Goal: Task Accomplishment & Management: Complete application form

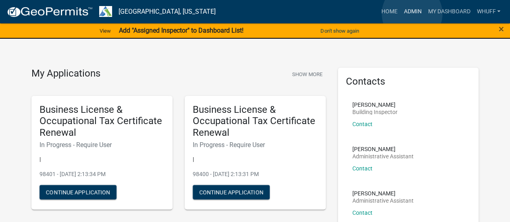
click at [412, 14] on link "Admin" at bounding box center [412, 11] width 24 height 15
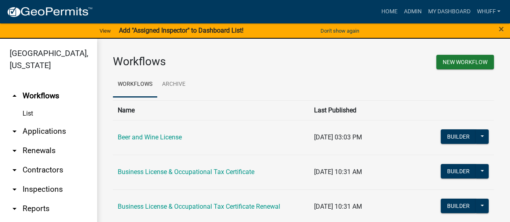
click at [47, 127] on link "arrow_drop_down Applications" at bounding box center [48, 131] width 97 height 19
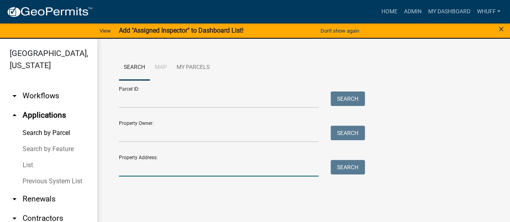
click at [197, 166] on input "Property Address:" at bounding box center [219, 168] width 200 height 17
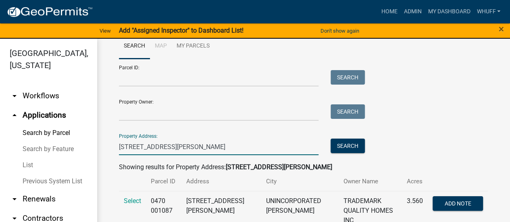
scroll to position [32, 0]
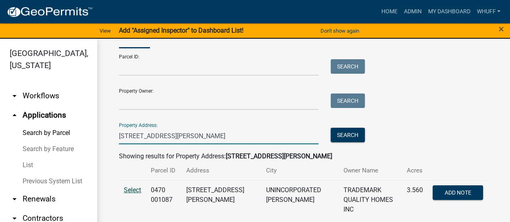
type input "3647 Youngs Mill"
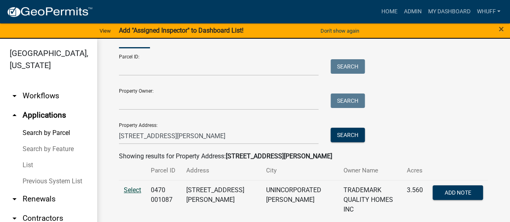
click at [136, 193] on span "Select" at bounding box center [132, 190] width 17 height 8
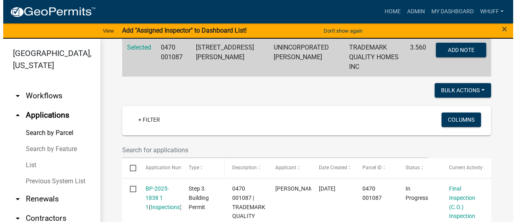
scroll to position [193, 0]
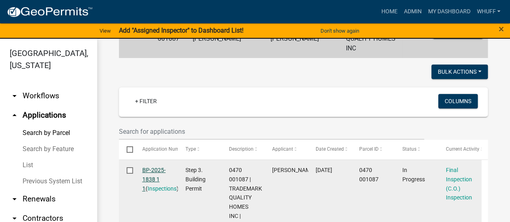
click at [149, 167] on link "BP-2025-1838 1 1" at bounding box center [153, 179] width 23 height 25
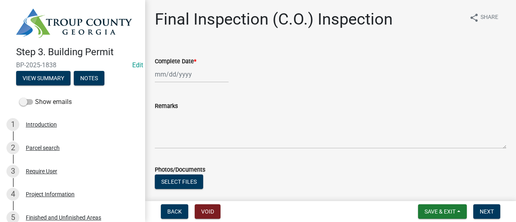
select select "8"
select select "2025"
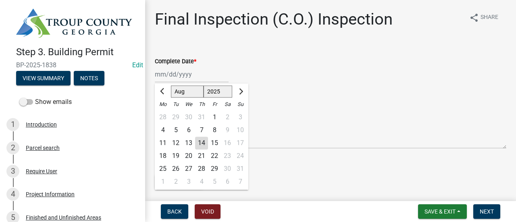
click at [174, 77] on div "[PERSON_NAME] Feb Mar Apr [PERSON_NAME][DATE] Oct Nov [DATE] 1526 1527 1528 152…" at bounding box center [192, 74] width 74 height 17
click at [191, 146] on div "13" at bounding box center [188, 143] width 13 height 13
type input "08/13/2025"
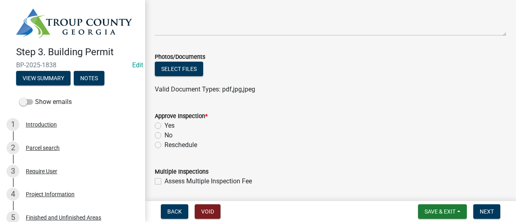
scroll to position [121, 0]
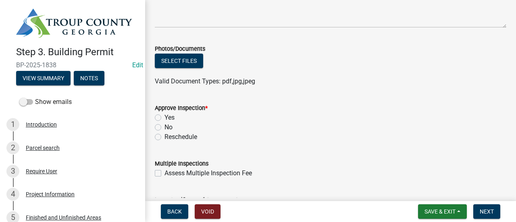
click at [167, 116] on label "Yes" at bounding box center [169, 118] width 10 height 10
click at [167, 116] on input "Yes" at bounding box center [166, 115] width 5 height 5
radio input "true"
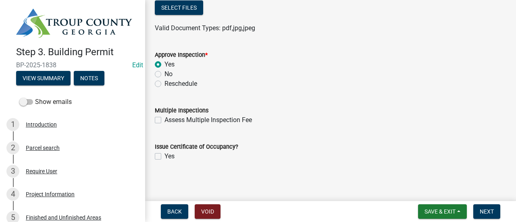
scroll to position [176, 0]
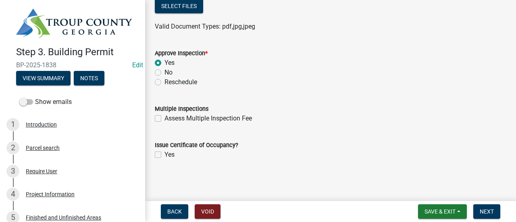
click at [165, 156] on label "Yes" at bounding box center [169, 155] width 10 height 10
click at [165, 155] on input "Yes" at bounding box center [166, 152] width 5 height 5
checkbox input "true"
click at [348, 137] on form "Issue Certificate of Occupancy? Yes" at bounding box center [330, 145] width 351 height 29
click at [310, 128] on wm-data-entity-input "Multiple Inspections Assess Multiple Inspection Fee" at bounding box center [330, 112] width 351 height 36
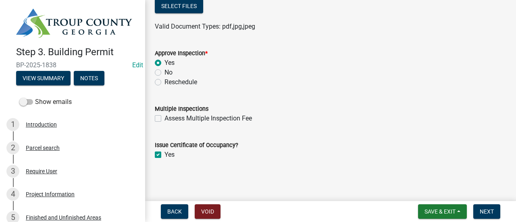
click at [389, 134] on form "Issue Certificate of Occupancy? Yes" at bounding box center [330, 145] width 351 height 29
click at [480, 208] on button "Next" at bounding box center [486, 211] width 27 height 15
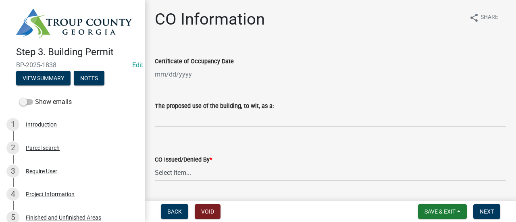
select select "8"
select select "2025"
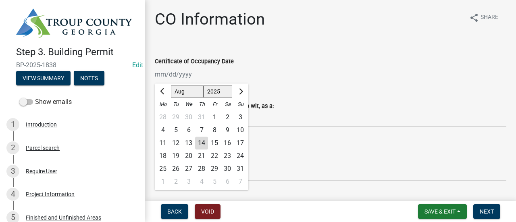
click at [178, 76] on div "[PERSON_NAME] Feb Mar Apr [PERSON_NAME][DATE] Oct Nov [DATE] 1526 1527 1528 152…" at bounding box center [192, 74] width 74 height 17
click at [190, 144] on div "13" at bounding box center [188, 143] width 13 height 13
type input "08/13/2025"
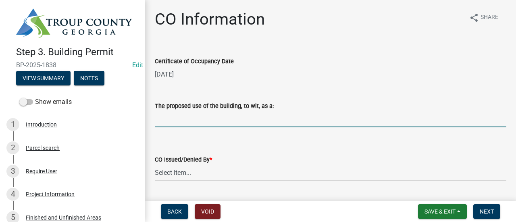
click at [189, 123] on input "The proposed use of the building, to wit, as a:" at bounding box center [330, 119] width 351 height 17
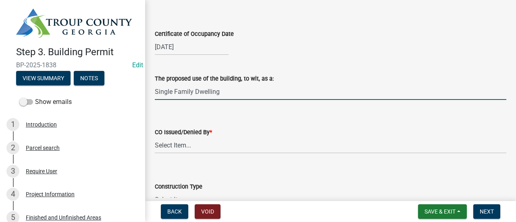
scroll to position [40, 0]
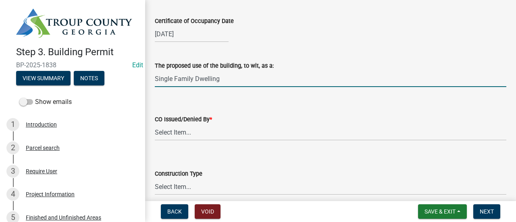
type input "Single Family Dwelling"
click at [199, 131] on select "Select Item... Douglas Richardson Kevin Norred William Huff" at bounding box center [330, 132] width 351 height 17
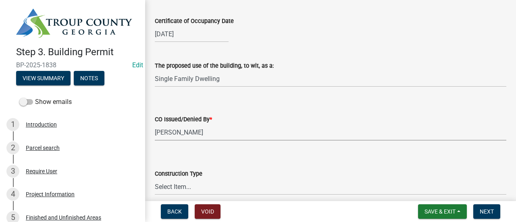
click at [155, 124] on select "Select Item... Douglas Richardson Kevin Norred William Huff" at bounding box center [330, 132] width 351 height 17
select select "fc5875fe-3f96-4e14-839f-76834a925264"
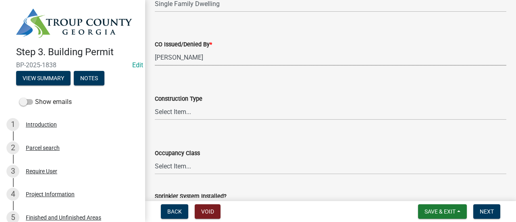
scroll to position [121, 0]
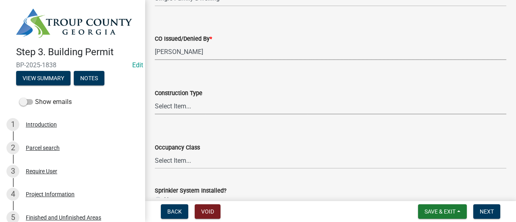
click at [189, 106] on select "Select Item... IA IB IIA IIB IIIA IIIB IV VA VB" at bounding box center [330, 106] width 351 height 17
click at [155, 98] on select "Select Item... IA IB IIA IIB IIIA IIIB IV VA VB" at bounding box center [330, 106] width 351 height 17
select select "613829fe-e856-4ec9-b302-0a679a094cbd"
click at [207, 164] on select "Select Item... A-1 A-2 A-3 A-4 A-5 B E F-1 F-2 H-1 H-2 H-3 H-4 H-5 I-1 I-2 I-3 …" at bounding box center [330, 160] width 351 height 17
click at [155, 152] on select "Select Item... A-1 A-2 A-3 A-4 A-5 B E F-1 F-2 H-1 H-2 H-3 H-4 H-5 I-1 I-2 I-3 …" at bounding box center [330, 160] width 351 height 17
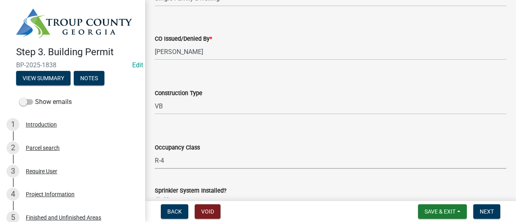
click at [185, 164] on select "Select Item... A-1 A-2 A-3 A-4 A-5 B E F-1 F-2 H-1 H-2 H-3 H-4 H-5 I-1 I-2 I-3 …" at bounding box center [330, 160] width 351 height 17
click at [155, 152] on select "Select Item... A-1 A-2 A-3 A-4 A-5 B E F-1 F-2 H-1 H-2 H-3 H-4 H-5 I-1 I-2 I-3 …" at bounding box center [330, 160] width 351 height 17
select select "200c632f-6558-45ce-8dcd-e6bfe067d1f2"
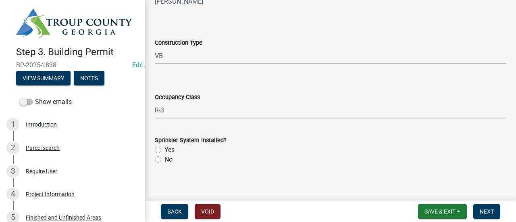
scroll to position [177, 0]
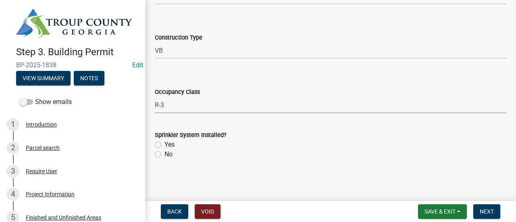
click at [164, 156] on label "No" at bounding box center [168, 155] width 8 height 10
click at [164, 155] on input "No" at bounding box center [166, 152] width 5 height 5
radio input "true"
drag, startPoint x: 320, startPoint y: 146, endPoint x: 363, endPoint y: 143, distance: 42.8
click at [334, 146] on div "Yes" at bounding box center [330, 145] width 351 height 10
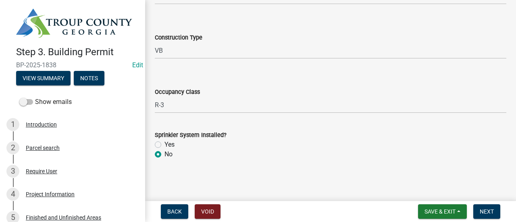
drag, startPoint x: 404, startPoint y: 141, endPoint x: 451, endPoint y: 188, distance: 65.8
click at [405, 141] on div "Yes" at bounding box center [330, 145] width 351 height 10
click at [491, 210] on span "Next" at bounding box center [487, 211] width 14 height 6
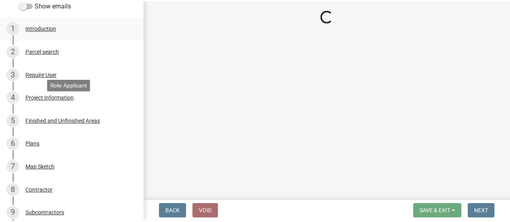
scroll to position [202, 0]
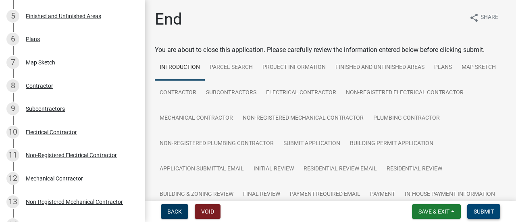
click at [489, 216] on button "Submit" at bounding box center [483, 211] width 33 height 15
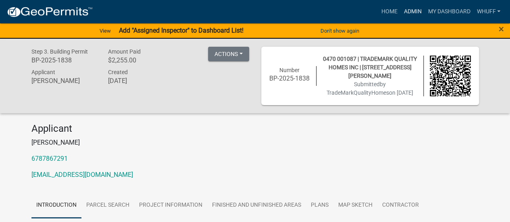
click at [413, 13] on link "Admin" at bounding box center [412, 11] width 24 height 15
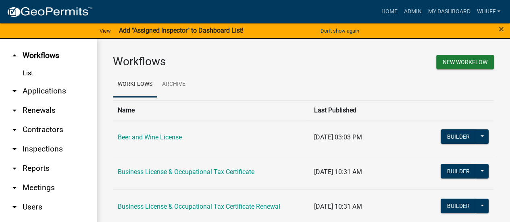
scroll to position [67, 0]
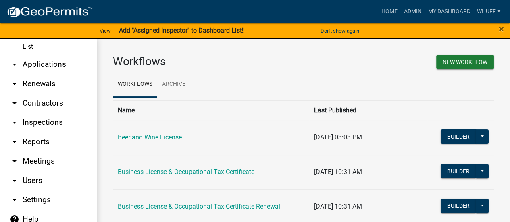
click at [44, 200] on link "arrow_drop_down Settings" at bounding box center [48, 199] width 97 height 19
select select "GA"
select select "Eastern Standard Time"
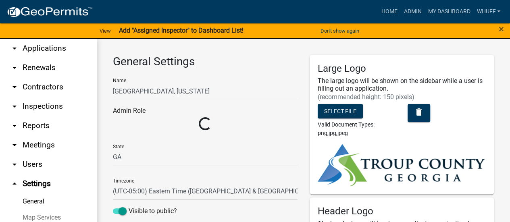
select select "f3ba5a91-7966-4b64-ba08-5dcd87fd854a"
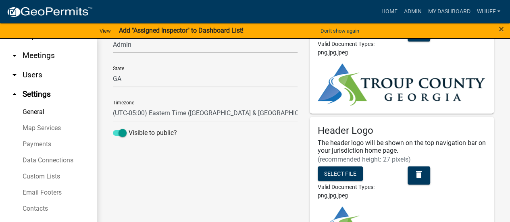
scroll to position [139, 0]
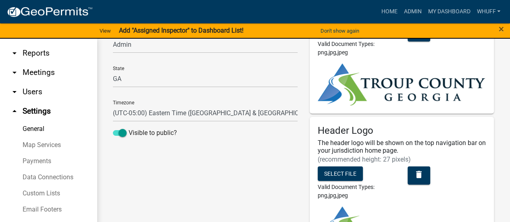
click at [44, 53] on link "arrow_drop_down Reports" at bounding box center [48, 53] width 97 height 19
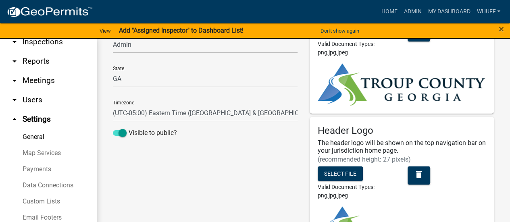
scroll to position [62, 0]
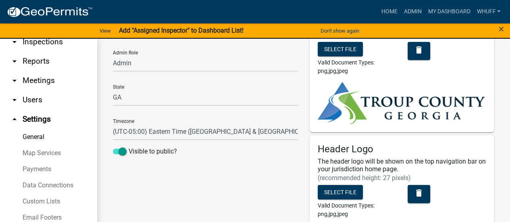
select select "0: null"
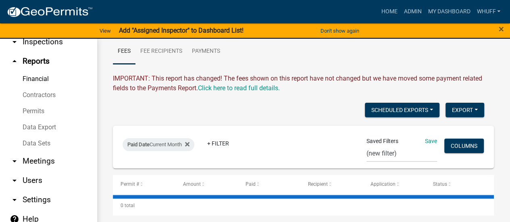
click at [32, 112] on link "Permits" at bounding box center [48, 111] width 97 height 16
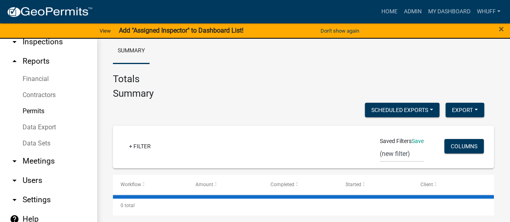
scroll to position [33, 0]
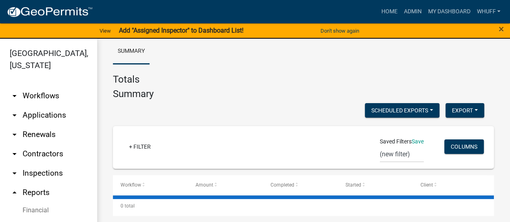
click at [31, 91] on link "arrow_drop_down Workflows" at bounding box center [48, 95] width 97 height 19
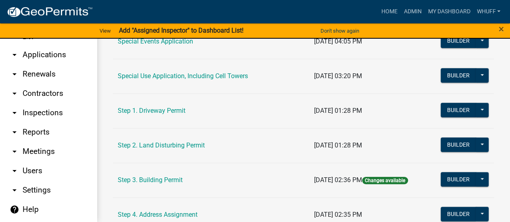
scroll to position [403, 0]
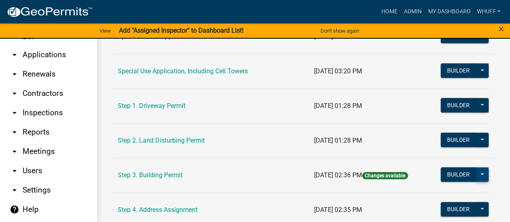
click at [476, 175] on button at bounding box center [482, 174] width 13 height 15
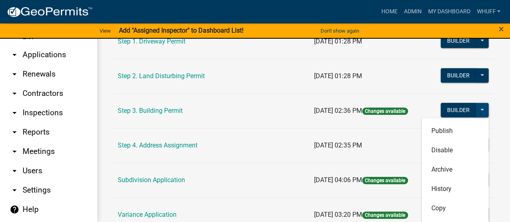
scroll to position [443, 0]
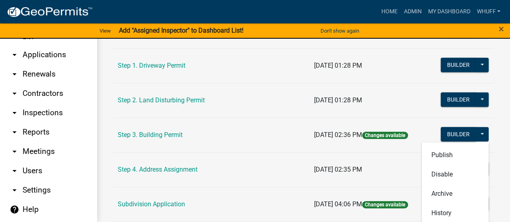
click at [400, 118] on td "04/08/2025, 02:36 PM Changes available" at bounding box center [368, 135] width 118 height 35
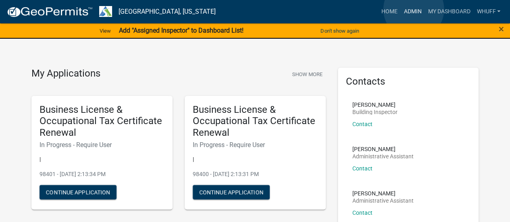
click at [414, 9] on link "Admin" at bounding box center [412, 11] width 24 height 15
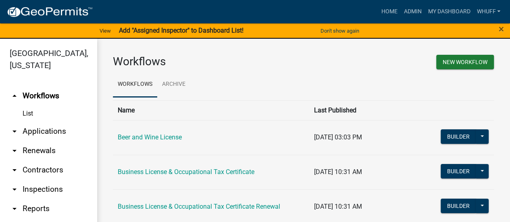
click at [31, 132] on link "arrow_drop_down Applications" at bounding box center [48, 131] width 97 height 19
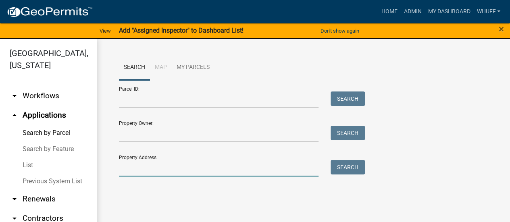
click at [185, 171] on input "Property Address:" at bounding box center [219, 168] width 200 height 17
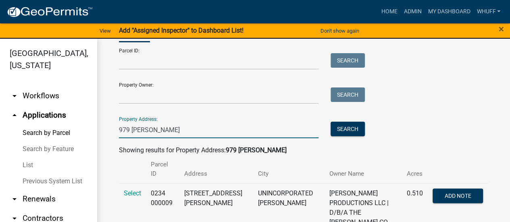
scroll to position [42, 0]
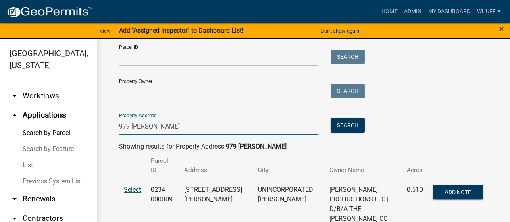
click at [130, 186] on span "Select" at bounding box center [132, 190] width 17 height 8
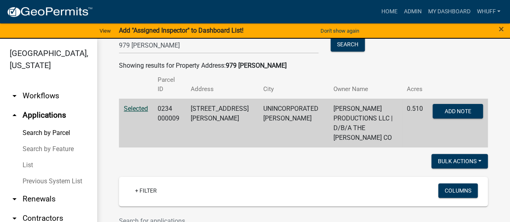
scroll to position [123, 0]
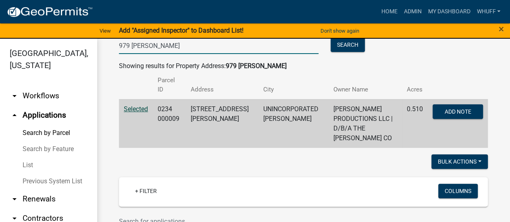
drag, startPoint x: 172, startPoint y: 49, endPoint x: 0, endPoint y: 51, distance: 171.7
click at [0, 51] on div "[GEOGRAPHIC_DATA], [US_STATE] arrow_drop_down Workflows List arrow_drop_up Appl…" at bounding box center [255, 135] width 510 height 193
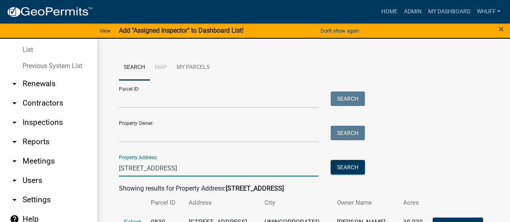
scroll to position [32, 0]
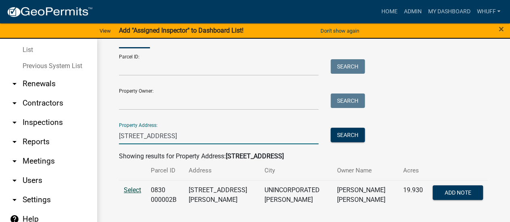
type input "[STREET_ADDRESS]"
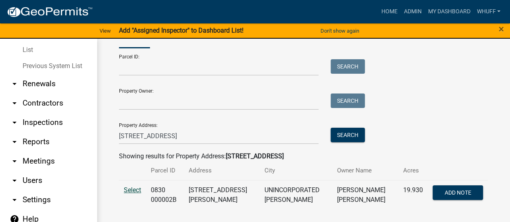
click at [137, 191] on span "Select" at bounding box center [132, 190] width 17 height 8
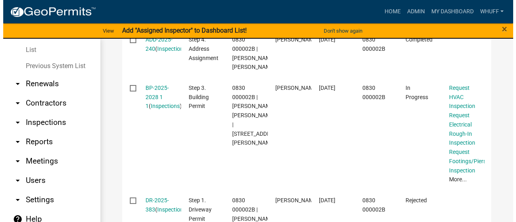
scroll to position [314, 0]
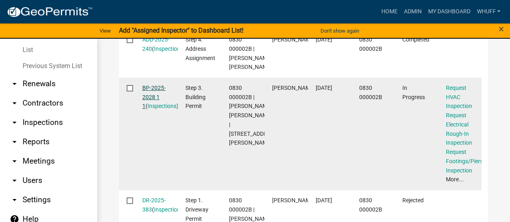
click at [153, 98] on link "BP-2025-2028 1 1" at bounding box center [153, 97] width 23 height 25
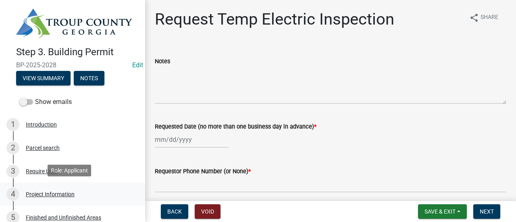
click at [53, 192] on div "Project Information" at bounding box center [50, 194] width 49 height 6
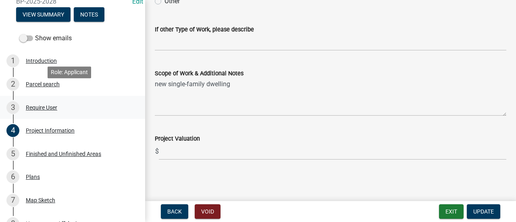
scroll to position [81, 0]
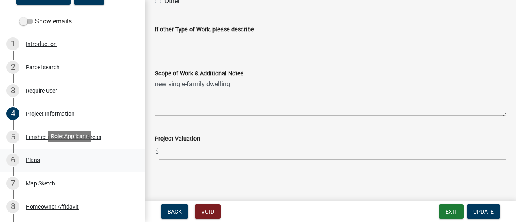
click at [31, 157] on div "Plans" at bounding box center [33, 160] width 14 height 6
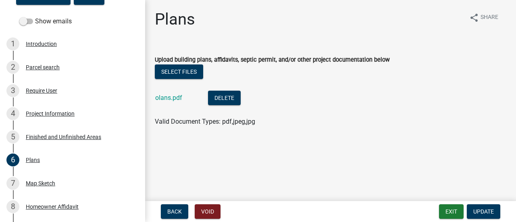
click at [165, 102] on div "olans.pdf" at bounding box center [175, 99] width 40 height 17
click at [165, 99] on link "olans.pdf" at bounding box center [168, 98] width 27 height 8
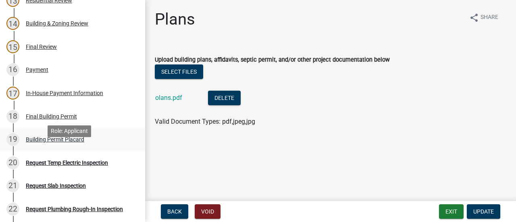
scroll to position [363, 0]
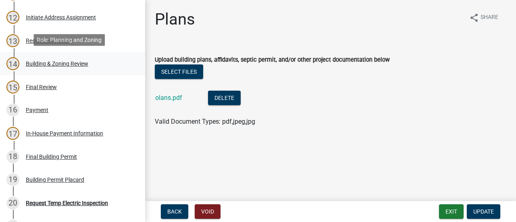
click at [48, 66] on div "14 Building & Zoning Review" at bounding box center [69, 63] width 126 height 13
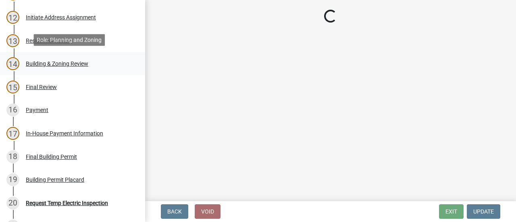
select select "68ced6f9-1cde-4df4-873a-f2fb2a9a9b51"
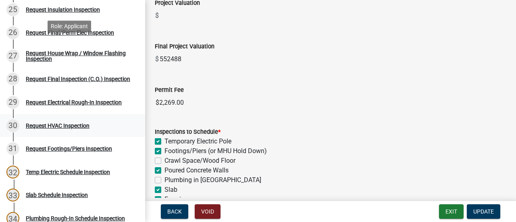
scroll to position [685, 0]
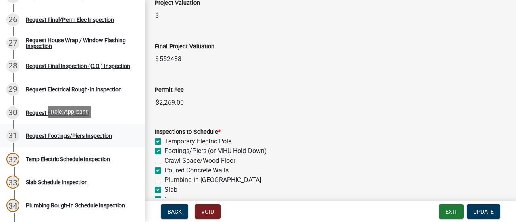
click at [70, 141] on link "31 Request Footings/Piers Inspection" at bounding box center [72, 135] width 145 height 23
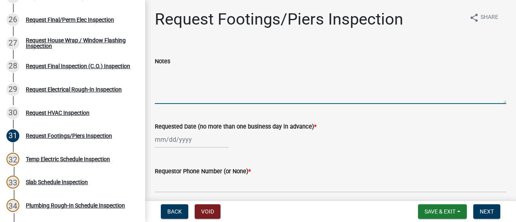
click at [184, 79] on textarea "Notes" at bounding box center [330, 85] width 351 height 38
type textarea "Requested for after 3pm [DATE] or 1st [DATE]"
select select "8"
select select "2025"
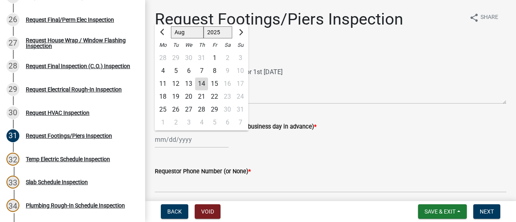
click at [183, 140] on div "[PERSON_NAME] Feb Mar Apr [PERSON_NAME][DATE] Oct Nov [DATE] 1526 1527 1528 152…" at bounding box center [192, 139] width 74 height 17
click at [202, 83] on div "14" at bounding box center [201, 83] width 13 height 13
type input "[DATE]"
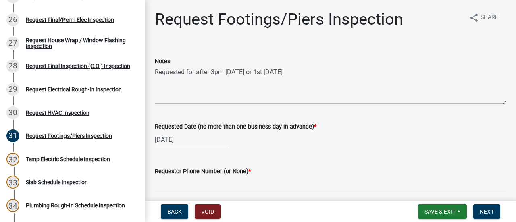
scroll to position [40, 0]
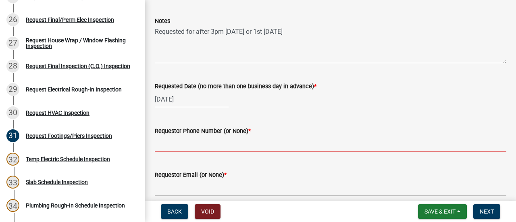
click at [214, 142] on input "Requestor Phone Number (or None) *" at bounding box center [330, 144] width 351 height 17
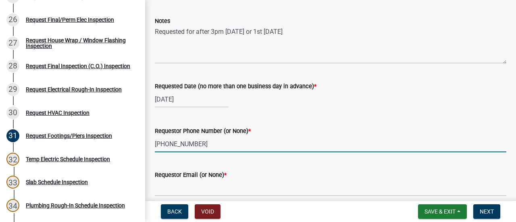
type input "[PHONE_NUMBER]"
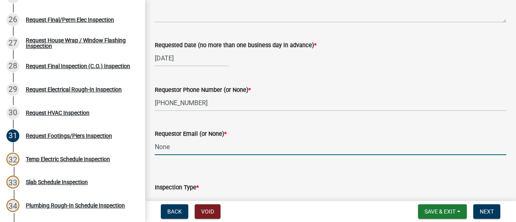
scroll to position [121, 0]
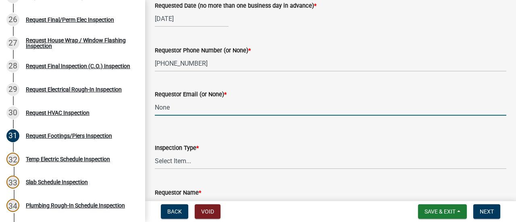
type input "None"
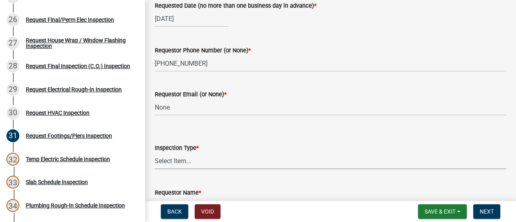
drag, startPoint x: 207, startPoint y: 161, endPoint x: 202, endPoint y: 163, distance: 4.9
click at [207, 161] on select "Select Item... Footings/Piers" at bounding box center [330, 161] width 351 height 17
click at [155, 153] on select "Select Item... Footings/Piers" at bounding box center [330, 161] width 351 height 17
select select "c3b24c34-84dc-4df5-998e-4aae79418446"
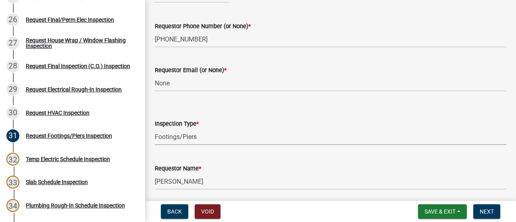
scroll to position [161, 0]
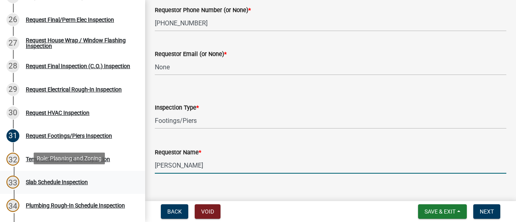
drag, startPoint x: 221, startPoint y: 165, endPoint x: 3, endPoint y: 183, distance: 218.4
click at [1, 182] on div "Step 3. Building Permit BP-2025-2028 Edit View Summary Notes Show emails 1 Intr…" at bounding box center [258, 111] width 516 height 222
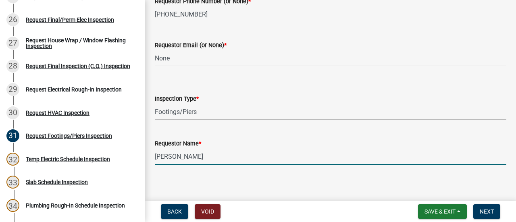
scroll to position [175, 0]
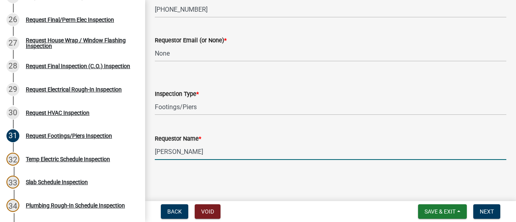
type input "[PERSON_NAME]"
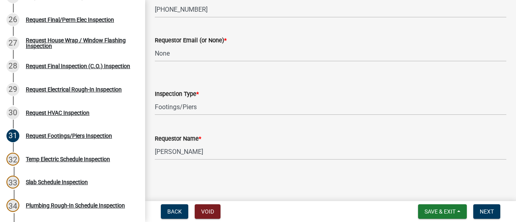
click at [369, 168] on div "Request Footings/Piers Inspection share Share Notes Requested for after 3pm [DA…" at bounding box center [331, 4] width 364 height 339
click at [483, 209] on span "Next" at bounding box center [487, 211] width 14 height 6
